Goal: Contribute content

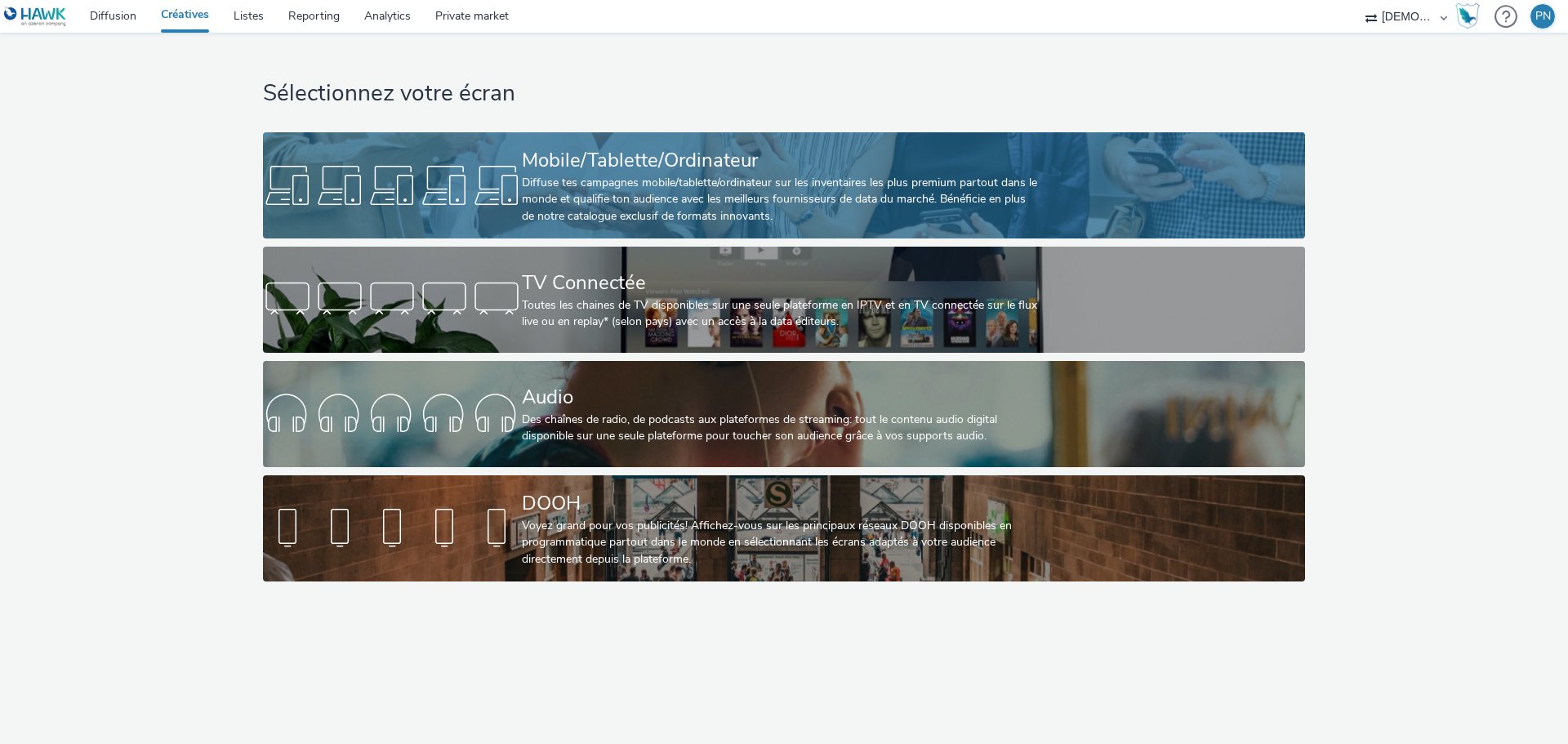
click at [542, 172] on div "Mobile/Tablette/Ordinateur" at bounding box center [781, 160] width 517 height 29
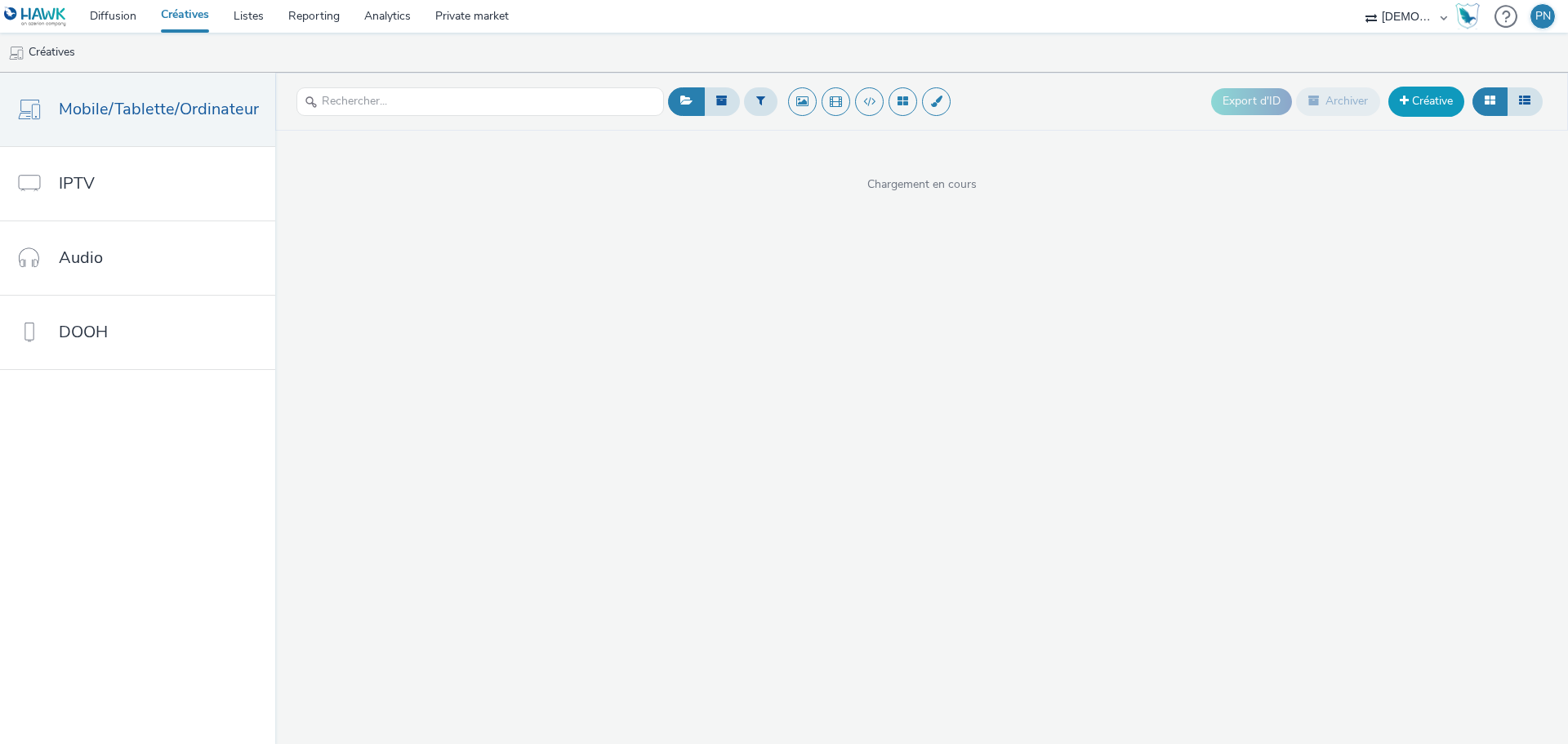
click at [1436, 97] on link "Créative" at bounding box center [1426, 101] width 76 height 30
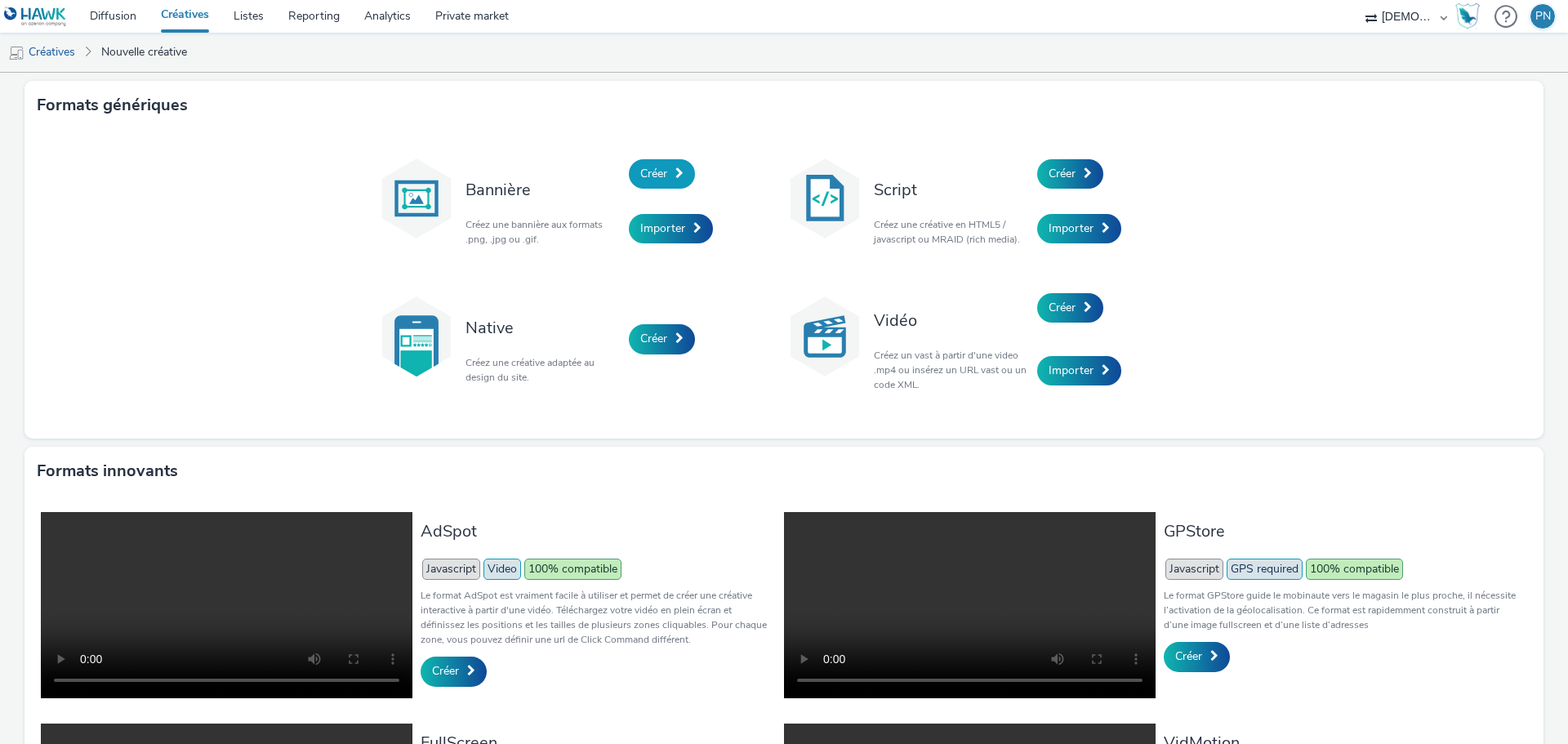
click at [668, 178] on link "Créer" at bounding box center [661, 174] width 66 height 30
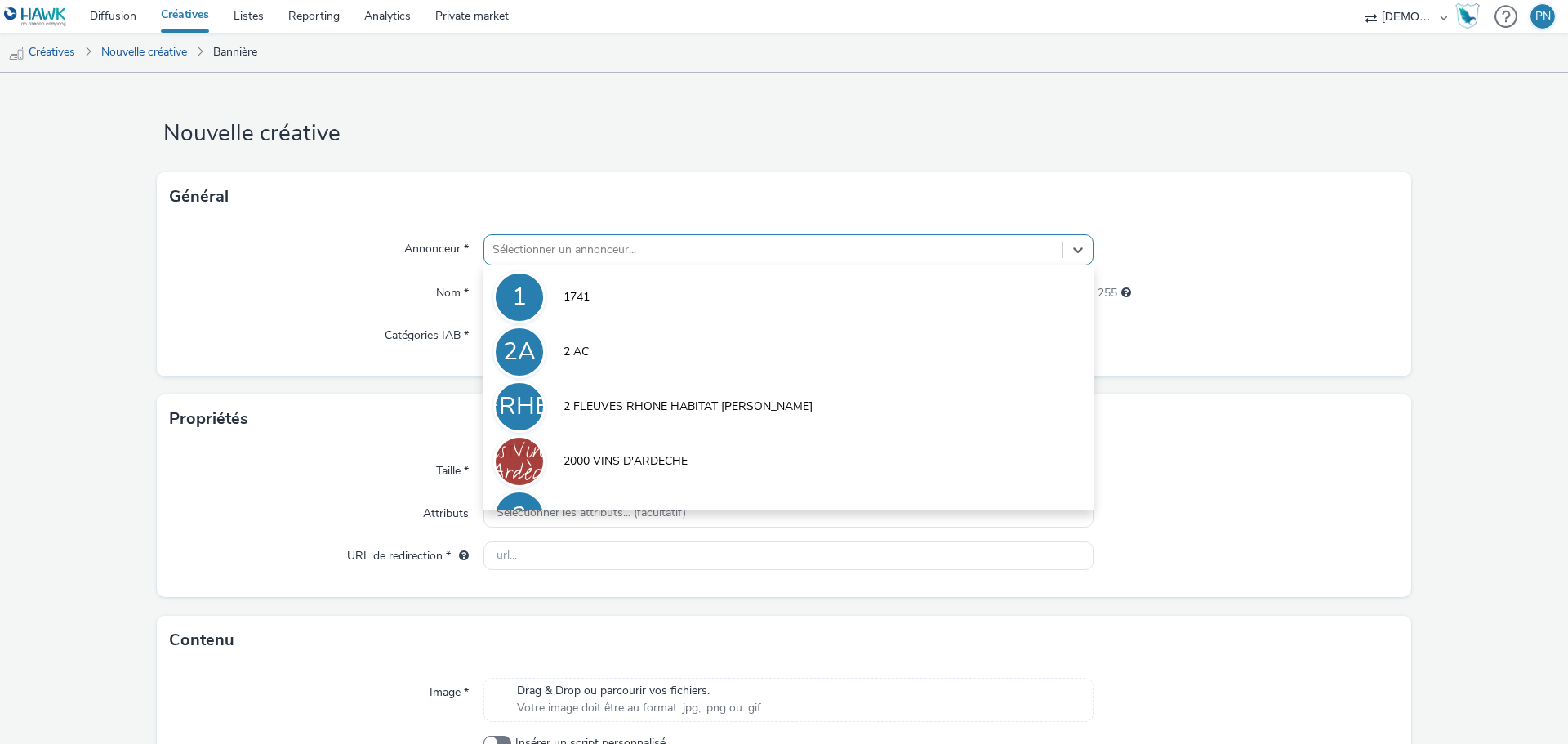
click at [671, 245] on div at bounding box center [774, 250] width 562 height 20
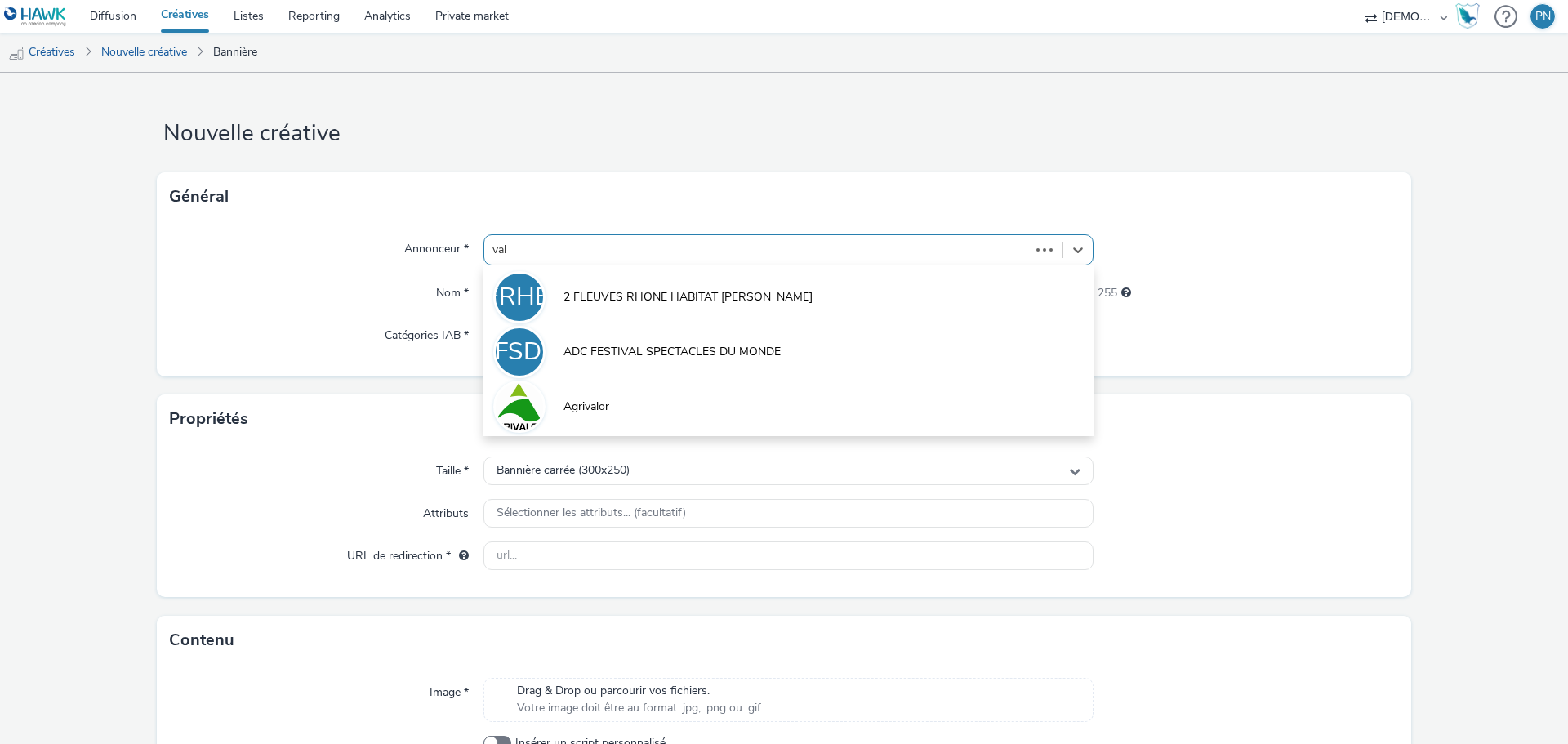
type input "valm"
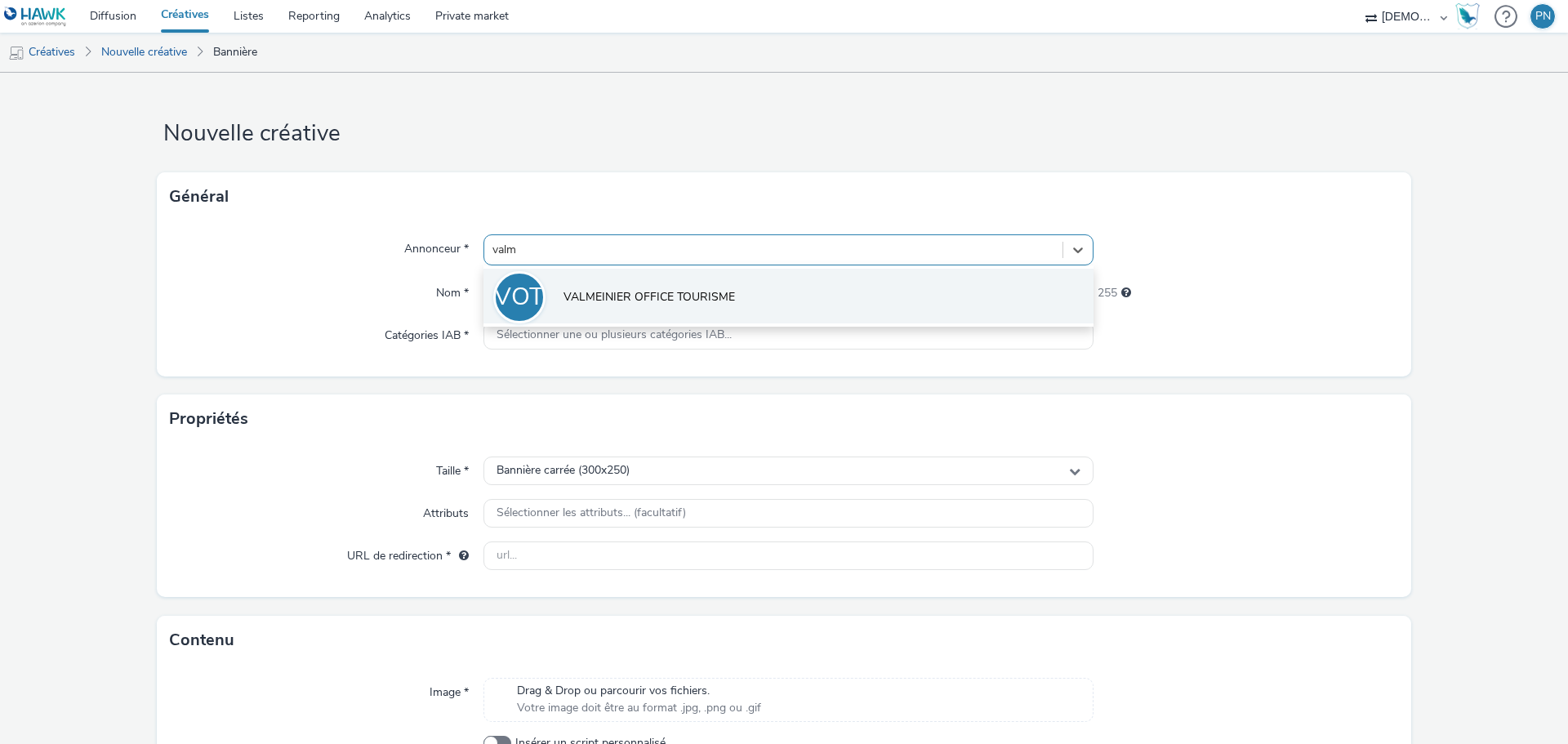
click at [664, 292] on span "VALMEINIER OFFICE TOURISME" at bounding box center [649, 297] width 171 height 17
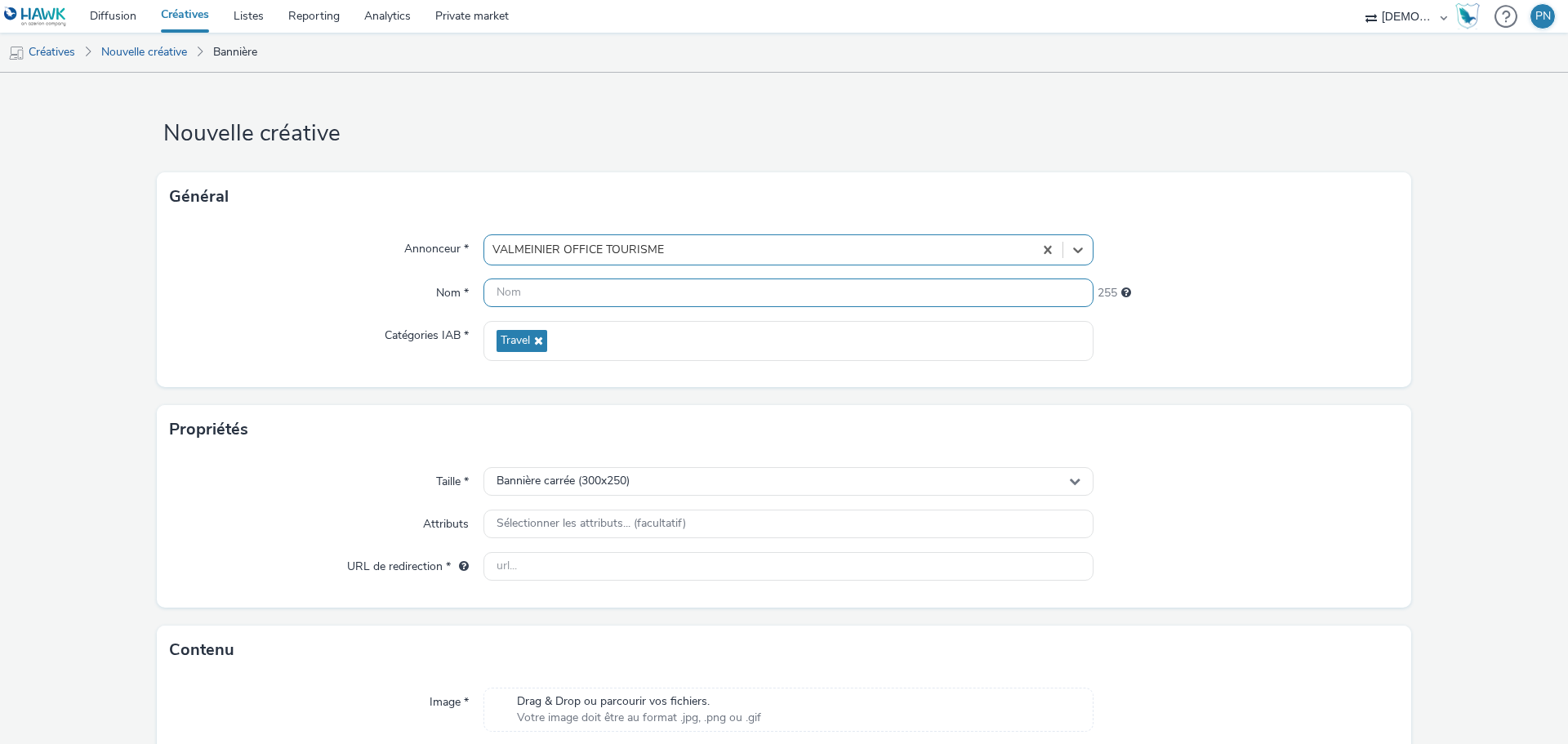
click at [542, 287] on input "text" at bounding box center [788, 293] width 610 height 29
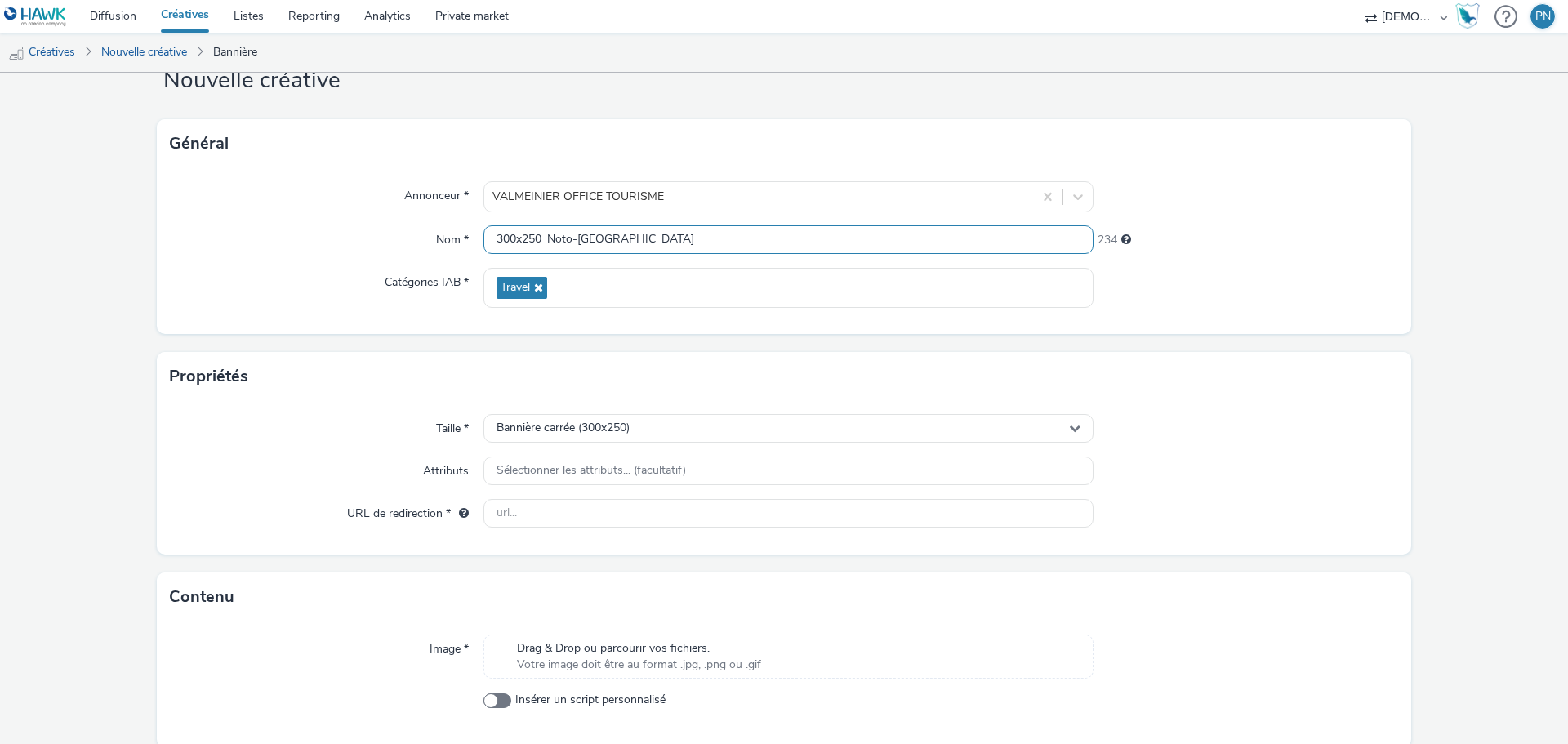
scroll to position [117, 0]
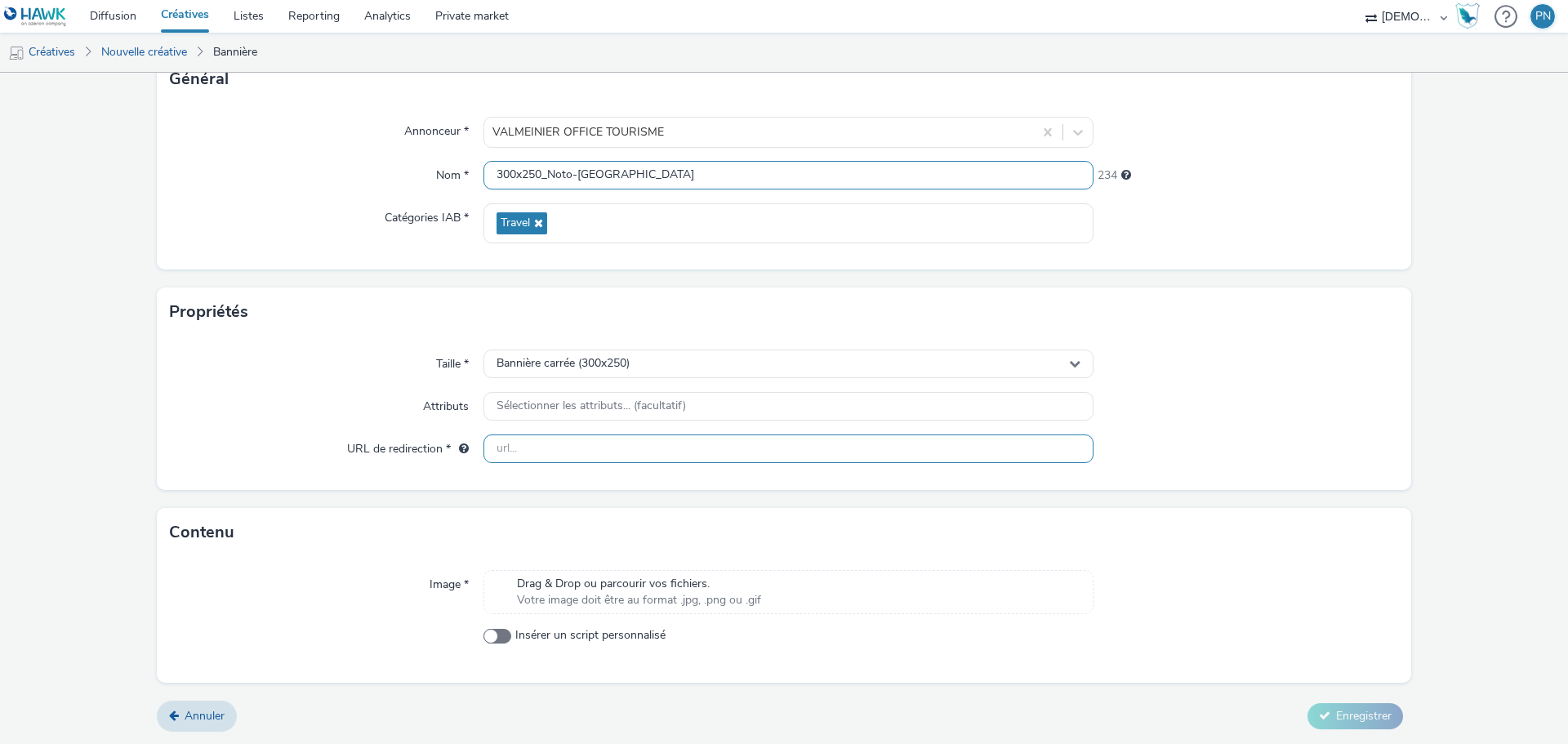
type input "300x250_Noto-[GEOGRAPHIC_DATA]"
drag, startPoint x: 498, startPoint y: 452, endPoint x: 376, endPoint y: 470, distance: 123.3
click at [498, 452] on input "text" at bounding box center [788, 448] width 610 height 29
type input "[URL][DOMAIN_NAME]"
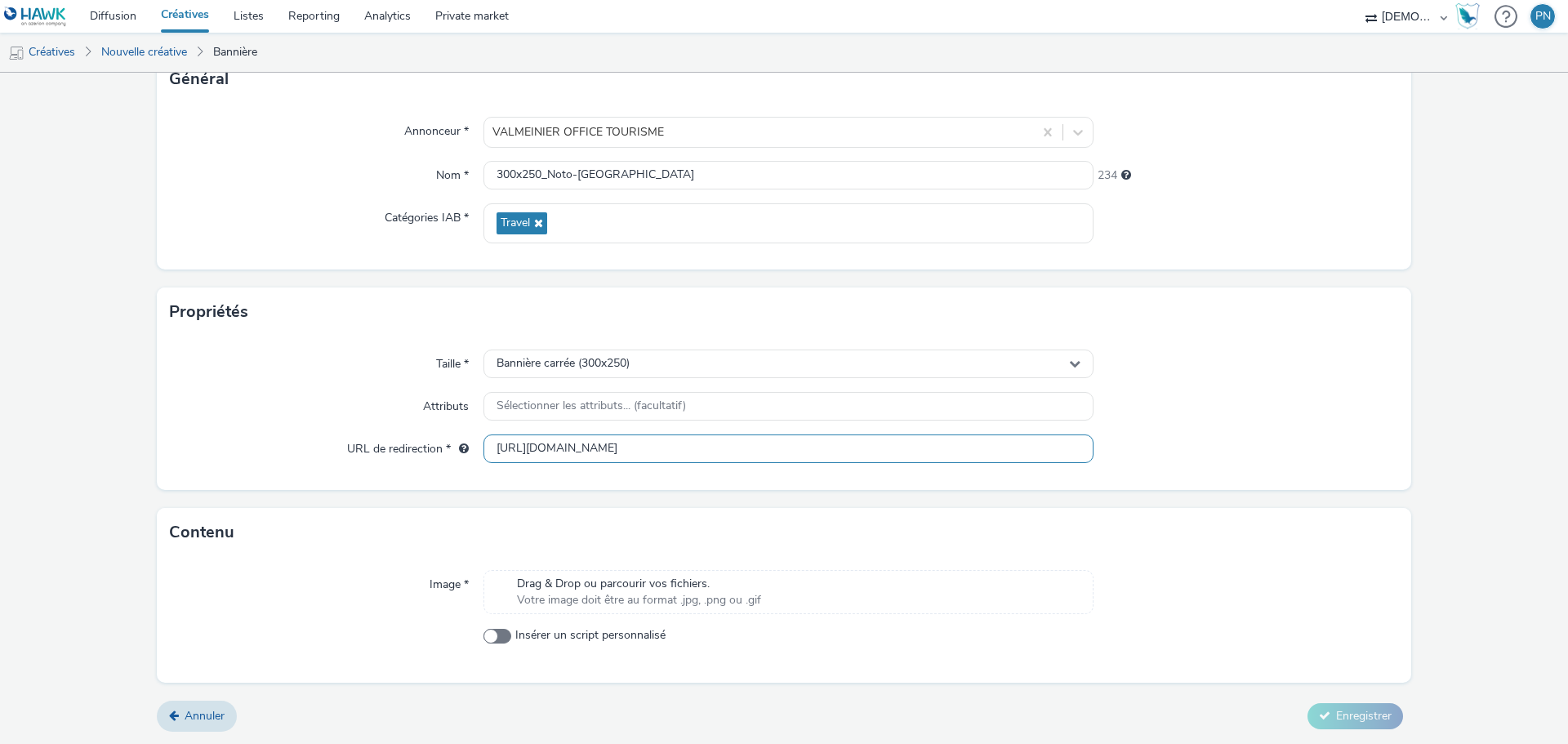
drag, startPoint x: 710, startPoint y: 443, endPoint x: 1227, endPoint y: 450, distance: 517.0
click at [1227, 450] on div "URL de redirection * [URL][DOMAIN_NAME]" at bounding box center [784, 449] width 1228 height 30
click at [1190, 448] on div at bounding box center [1247, 449] width 306 height 30
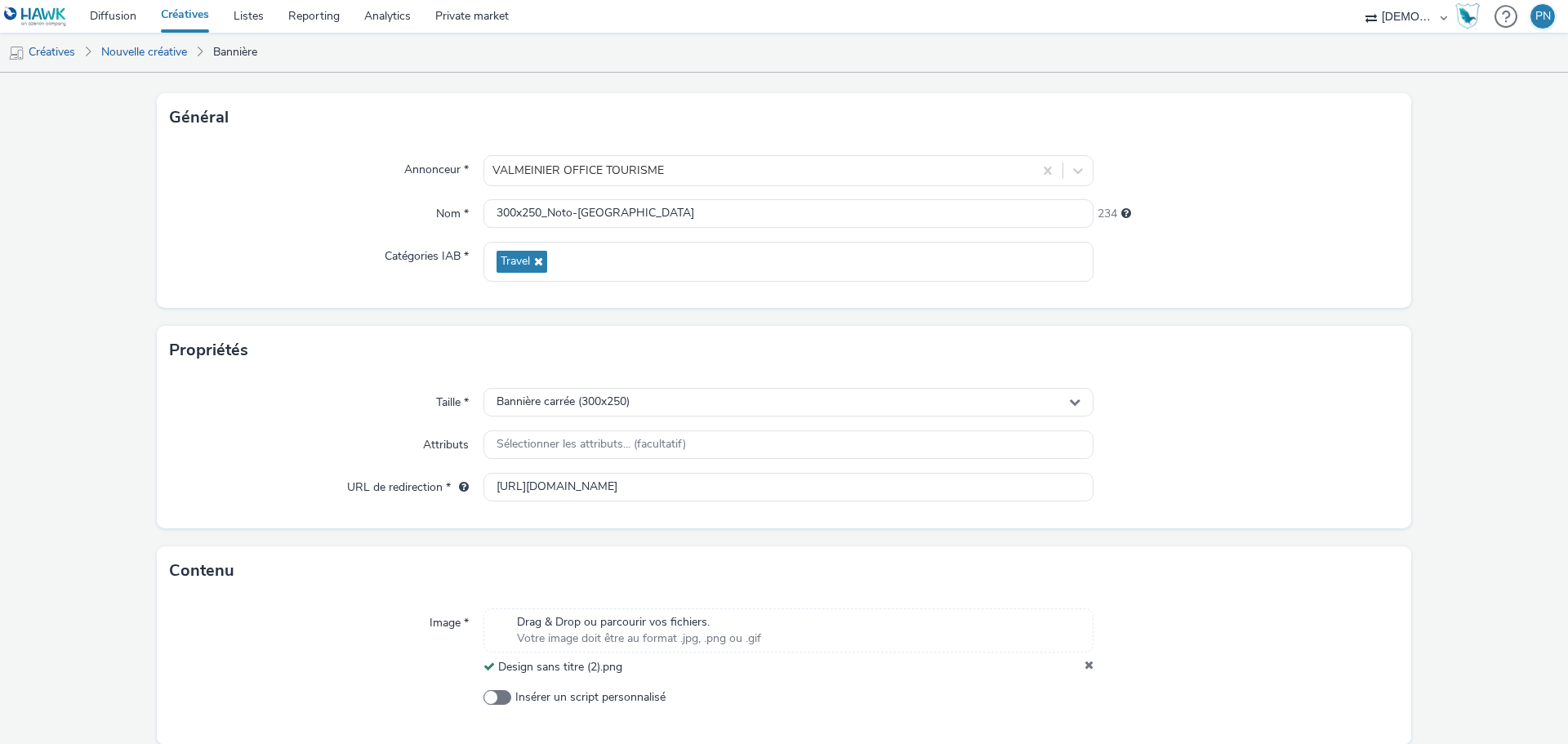
scroll to position [141, 0]
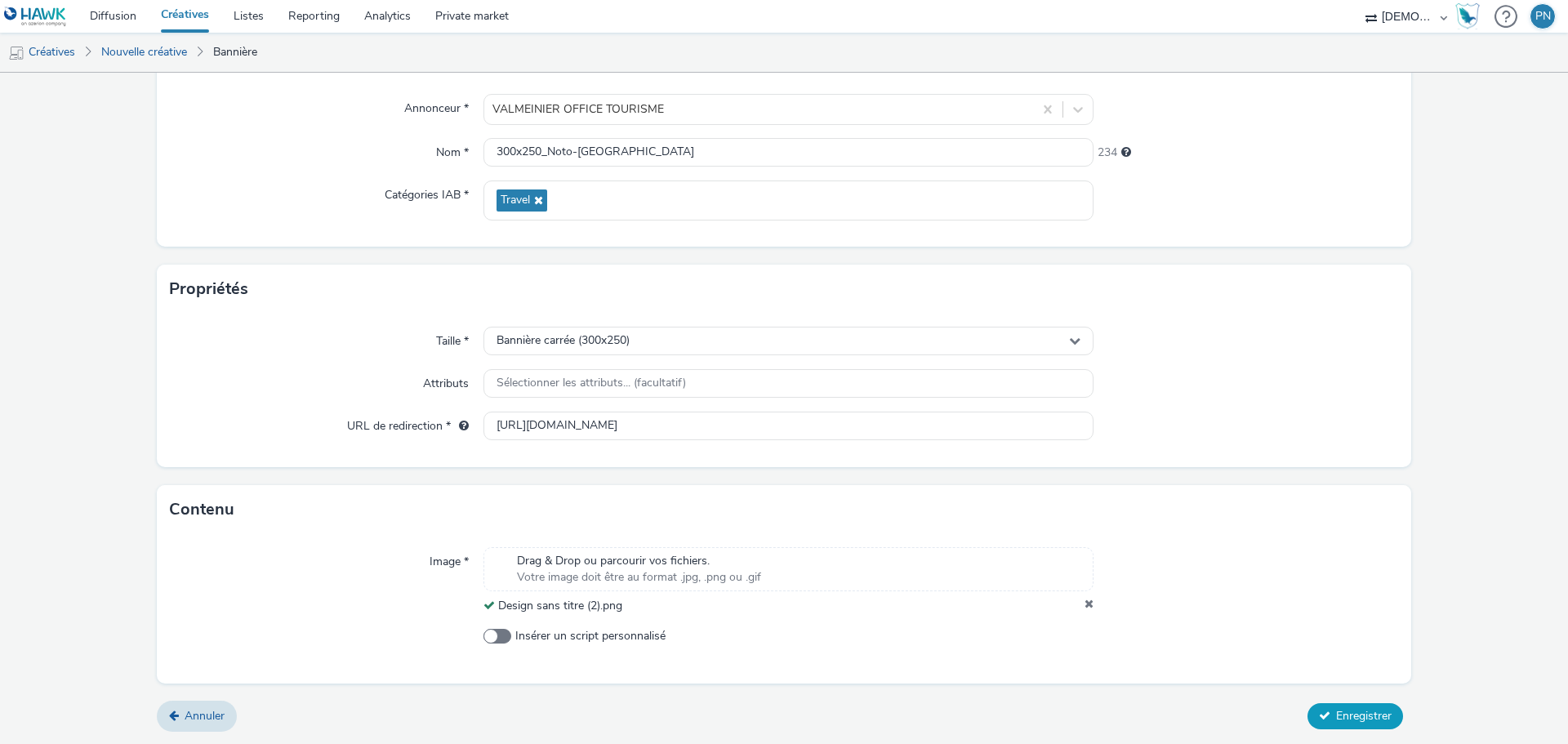
click at [1336, 718] on span "Enregistrer" at bounding box center [1364, 715] width 55 height 16
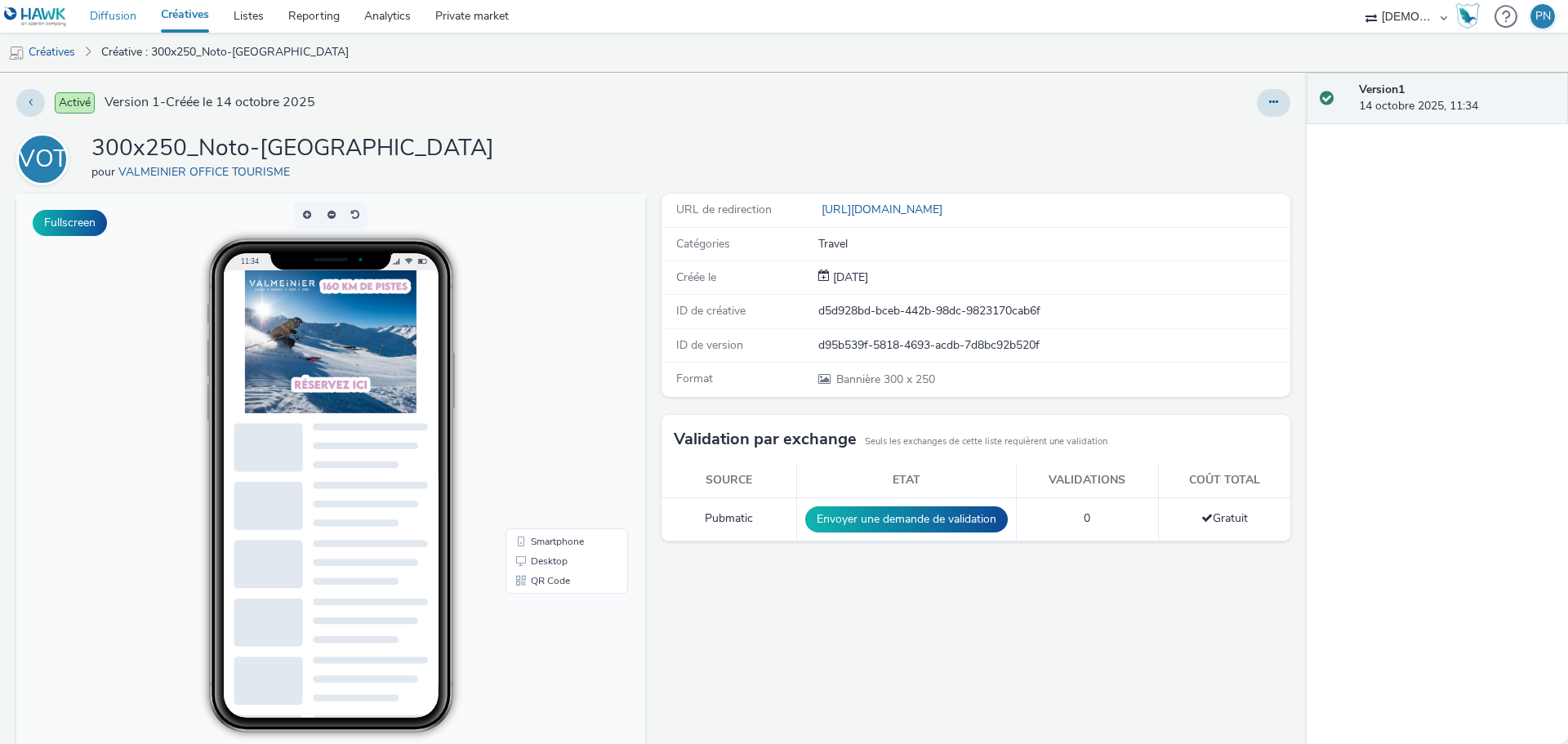
click at [122, 11] on link "Diffusion" at bounding box center [113, 16] width 71 height 33
